Goal: Find contact information: Find contact information

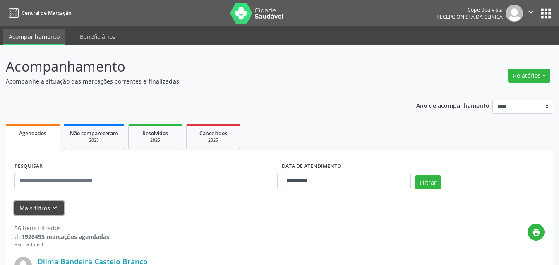
click at [55, 209] on icon "keyboard_arrow_down" at bounding box center [54, 208] width 9 height 9
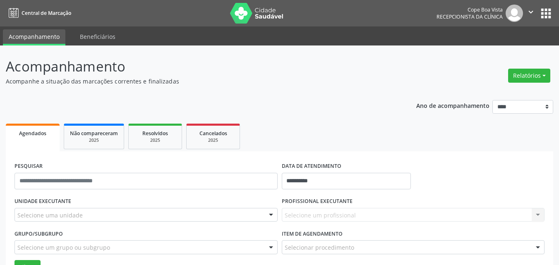
drag, startPoint x: 67, startPoint y: 213, endPoint x: 70, endPoint y: 225, distance: 13.0
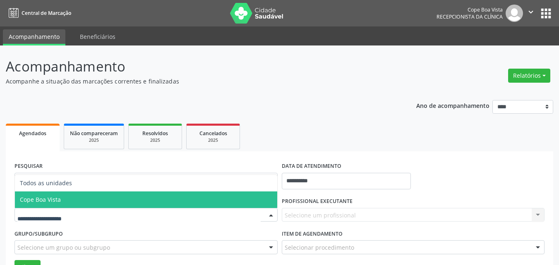
drag, startPoint x: 64, startPoint y: 198, endPoint x: 77, endPoint y: 202, distance: 13.8
click at [65, 198] on span "Cope Boa Vista" at bounding box center [146, 200] width 262 height 17
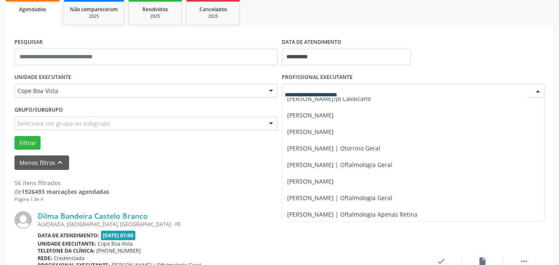
scroll to position [207, 0]
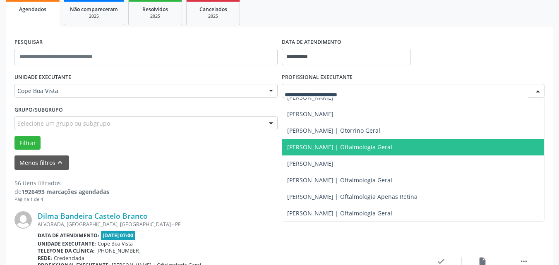
click at [311, 147] on span "[PERSON_NAME] | Oftalmologia Geral" at bounding box center [339, 147] width 105 height 8
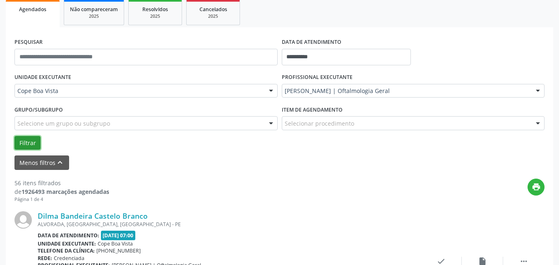
click at [35, 146] on button "Filtrar" at bounding box center [27, 143] width 26 height 14
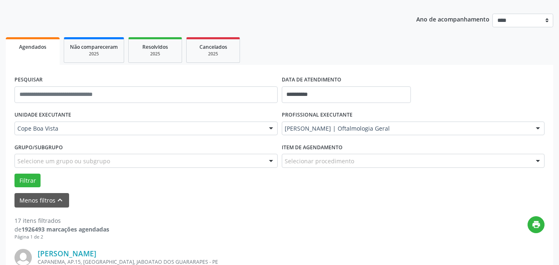
scroll to position [0, 0]
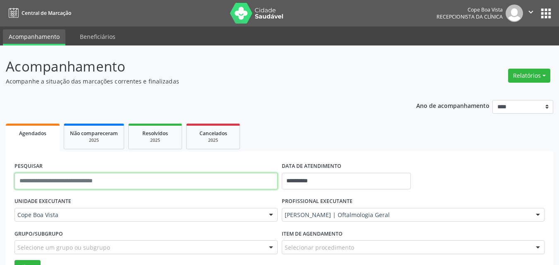
click at [57, 174] on input "text" at bounding box center [145, 181] width 263 height 17
paste input "**********"
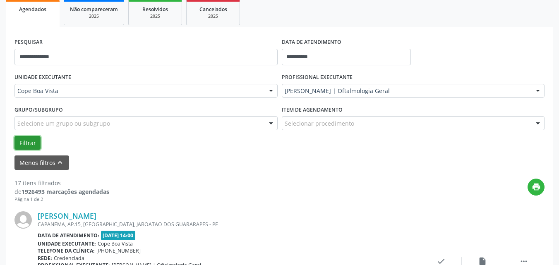
click at [25, 147] on button "Filtrar" at bounding box center [27, 143] width 26 height 14
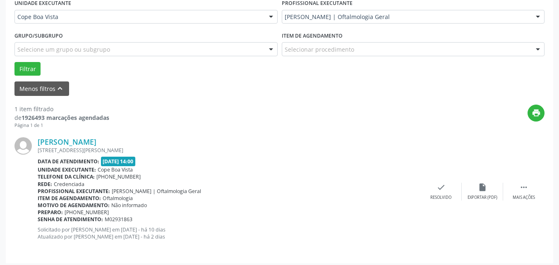
scroll to position [202, 0]
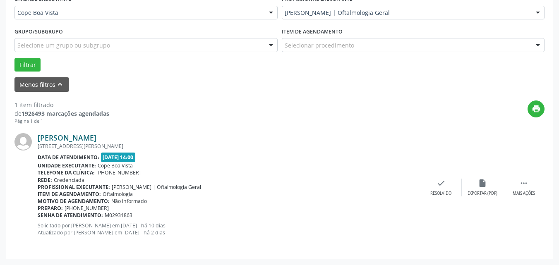
click at [76, 140] on link "[PERSON_NAME]" at bounding box center [67, 137] width 59 height 9
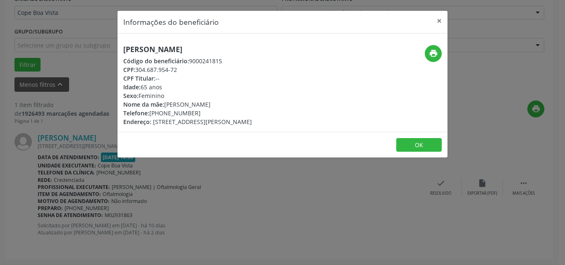
click at [149, 56] on div "[PERSON_NAME] Código do beneficiário: 9000241815 CPF: 304.687.954-72 CPF Titula…" at bounding box center [187, 85] width 129 height 81
click at [153, 49] on h5 "[PERSON_NAME]" at bounding box center [187, 49] width 129 height 9
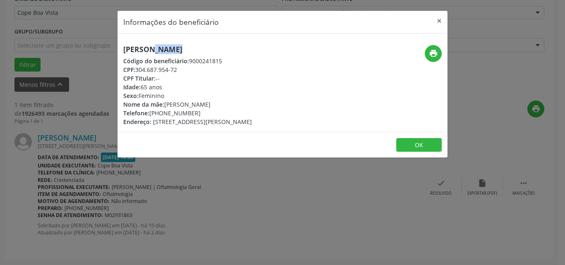
click at [153, 49] on h5 "[PERSON_NAME]" at bounding box center [187, 49] width 129 height 9
copy div "[PERSON_NAME]"
copy div "[PHONE_NUMBER]"
drag, startPoint x: 149, startPoint y: 114, endPoint x: 206, endPoint y: 111, distance: 57.2
click at [205, 111] on div "Telefone: [PHONE_NUMBER]" at bounding box center [187, 113] width 129 height 9
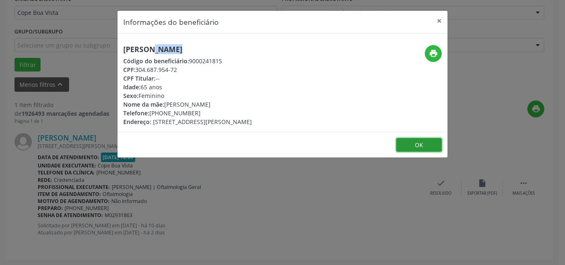
drag, startPoint x: 405, startPoint y: 144, endPoint x: 389, endPoint y: 141, distance: 16.0
click at [405, 144] on button "OK" at bounding box center [419, 145] width 46 height 14
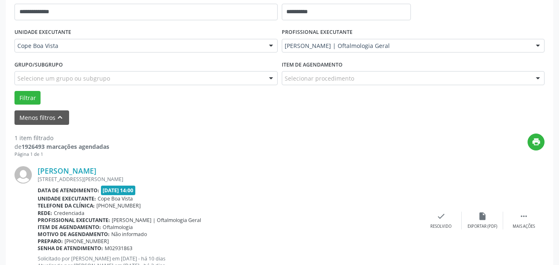
scroll to position [78, 0]
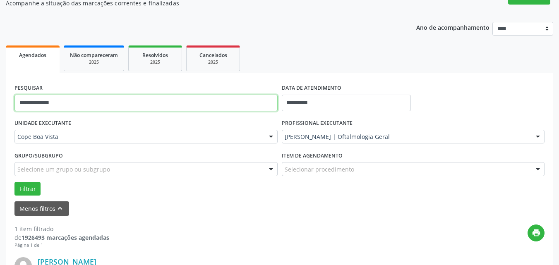
click at [43, 98] on input "**********" at bounding box center [145, 103] width 263 height 17
paste input "text"
click at [14, 182] on button "Filtrar" at bounding box center [27, 189] width 26 height 14
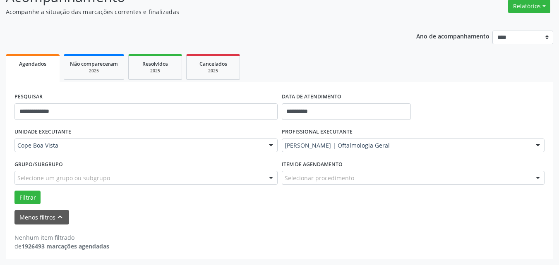
scroll to position [70, 0]
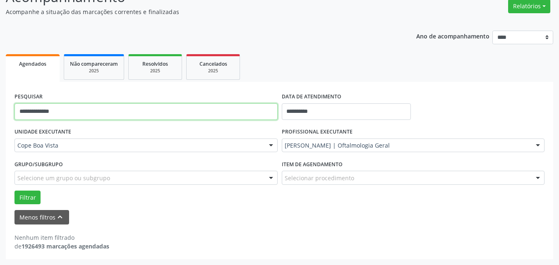
click at [72, 116] on input "**********" at bounding box center [145, 111] width 263 height 17
type input "*******"
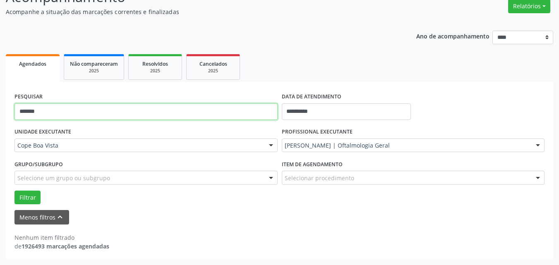
click at [14, 191] on button "Filtrar" at bounding box center [27, 198] width 26 height 14
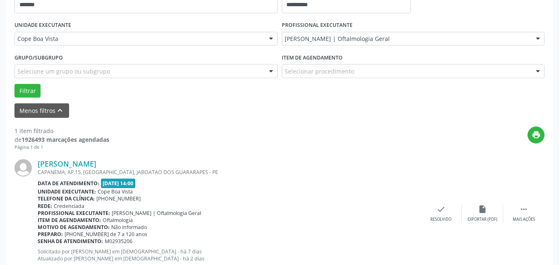
scroll to position [202, 0]
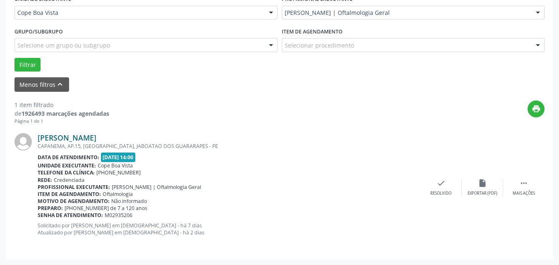
click at [96, 142] on link "[PERSON_NAME]" at bounding box center [67, 137] width 59 height 9
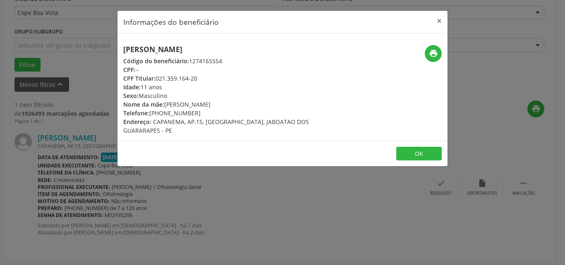
click at [184, 54] on h5 "[PERSON_NAME]" at bounding box center [227, 49] width 209 height 9
copy div "[PERSON_NAME]"
click at [184, 54] on h5 "[PERSON_NAME]" at bounding box center [227, 49] width 209 height 9
drag, startPoint x: 153, startPoint y: 113, endPoint x: 206, endPoint y: 111, distance: 52.6
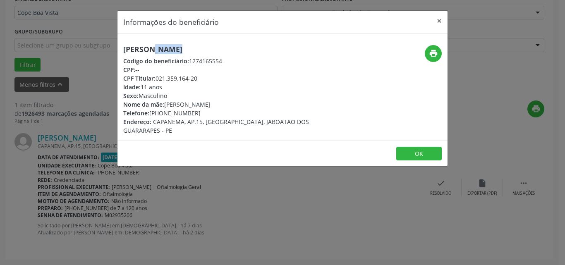
click at [206, 111] on div "Telefone: [PHONE_NUMBER]" at bounding box center [227, 113] width 209 height 9
copy div "81) 98870-0261"
click at [408, 149] on button "OK" at bounding box center [419, 154] width 46 height 14
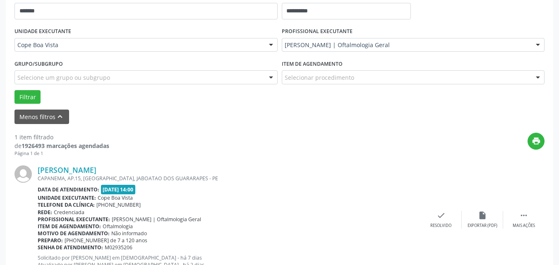
scroll to position [120, 0]
